Goal: Task Accomplishment & Management: Manage account settings

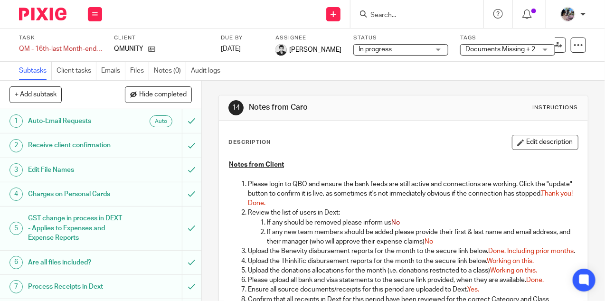
scroll to position [325, 0]
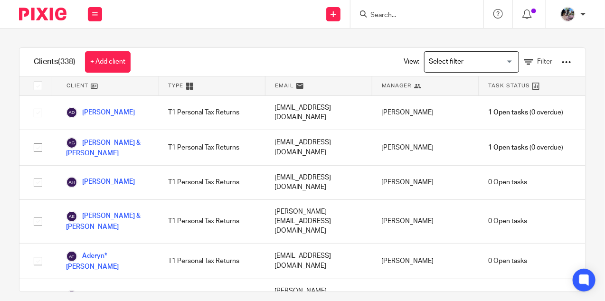
scroll to position [926, 0]
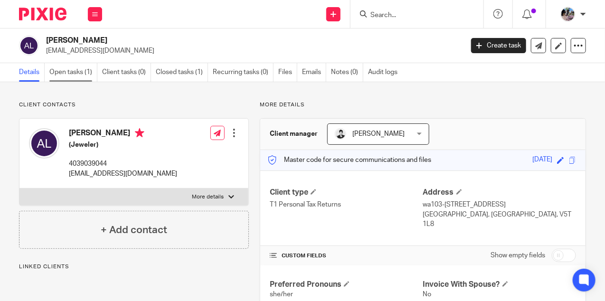
click at [60, 71] on link "Open tasks (1)" at bounding box center [73, 72] width 48 height 19
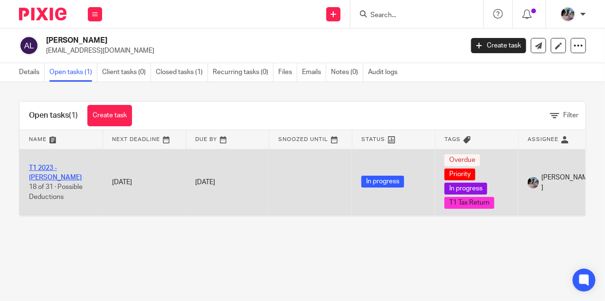
click at [43, 167] on link "T1 2023 - Ashya Lanceley" at bounding box center [55, 173] width 53 height 16
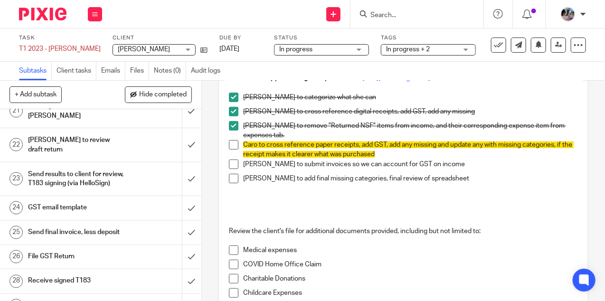
scroll to position [602, 0]
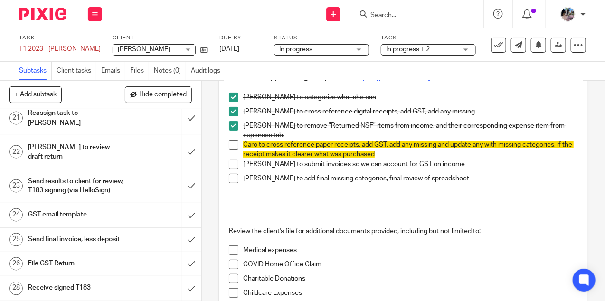
click at [152, 228] on link "25 Send final invoice, less deposit" at bounding box center [91, 240] width 182 height 24
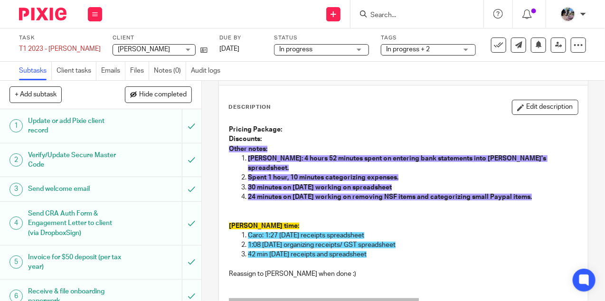
scroll to position [36, 0]
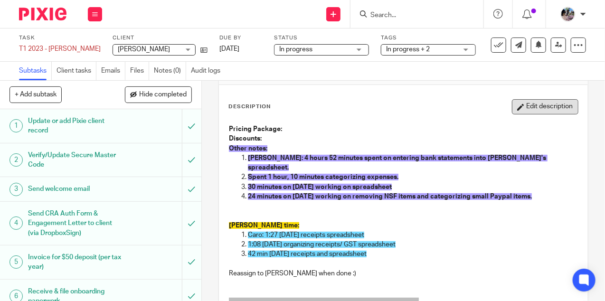
click at [554, 104] on button "Edit description" at bounding box center [545, 106] width 66 height 15
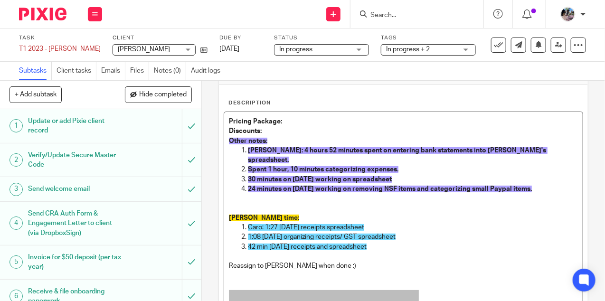
click at [390, 242] on p "42 min [DATE] receipts and spreadsheet" at bounding box center [413, 246] width 330 height 9
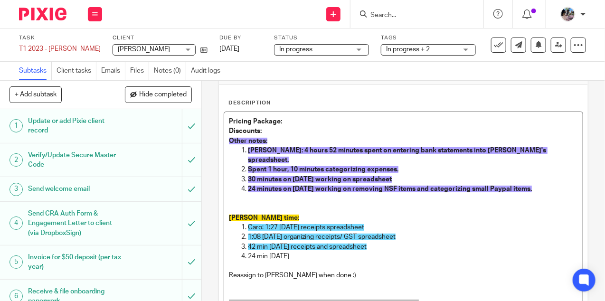
drag, startPoint x: 298, startPoint y: 242, endPoint x: 246, endPoint y: 243, distance: 51.7
click at [248, 252] on li "24 min [DATE]" at bounding box center [413, 256] width 330 height 9
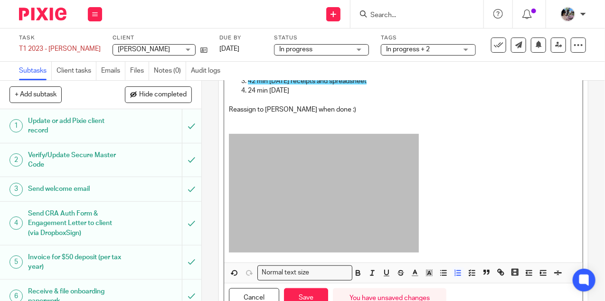
scroll to position [230, 0]
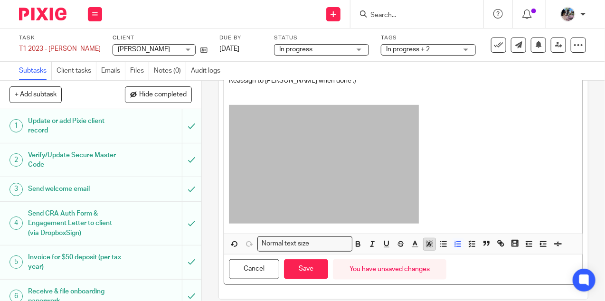
click at [431, 240] on icon "button" at bounding box center [429, 244] width 9 height 9
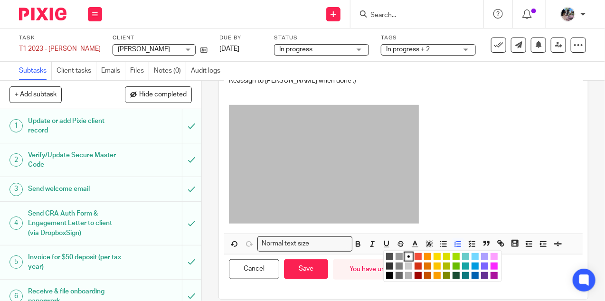
click at [474, 253] on li "color:#73D8FF" at bounding box center [474, 256] width 7 height 7
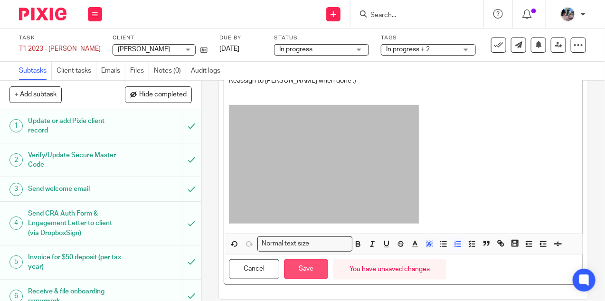
click at [297, 259] on button "Save" at bounding box center [306, 269] width 44 height 20
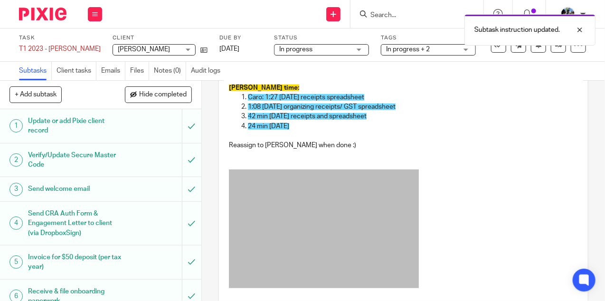
scroll to position [160, 0]
